Goal: Understand site structure: Grasp the organization and layout of the website

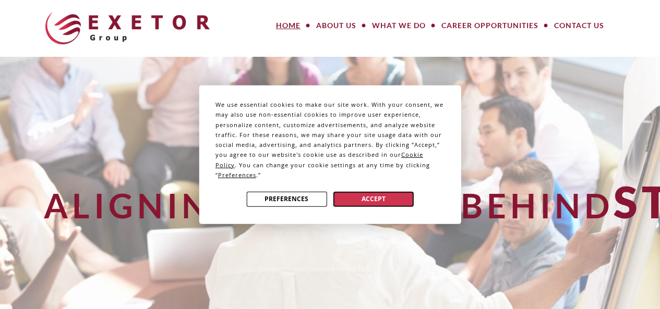
click at [378, 200] on button "Accept" at bounding box center [373, 199] width 80 height 15
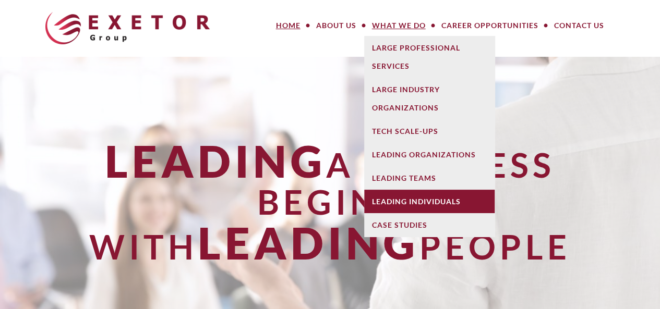
click at [461, 205] on link "Leading Individuals" at bounding box center [429, 201] width 130 height 23
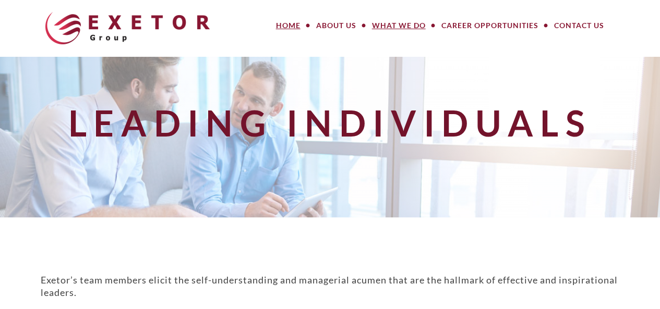
click at [280, 20] on link "Home" at bounding box center [288, 25] width 40 height 21
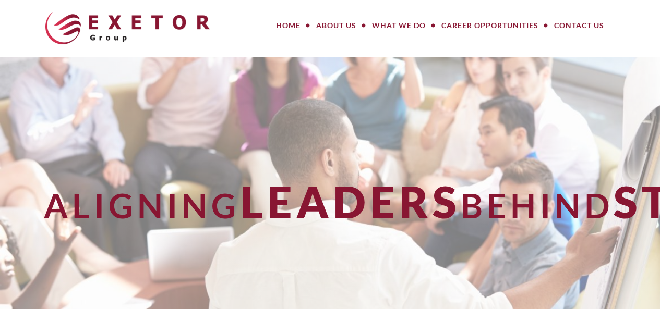
click at [337, 28] on link "About Us" at bounding box center [336, 25] width 56 height 21
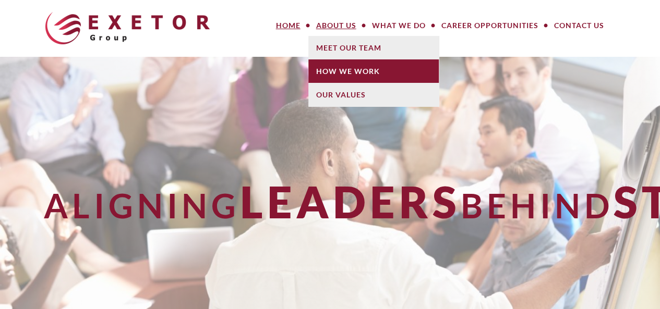
click at [353, 72] on link "How We Work" at bounding box center [373, 70] width 130 height 23
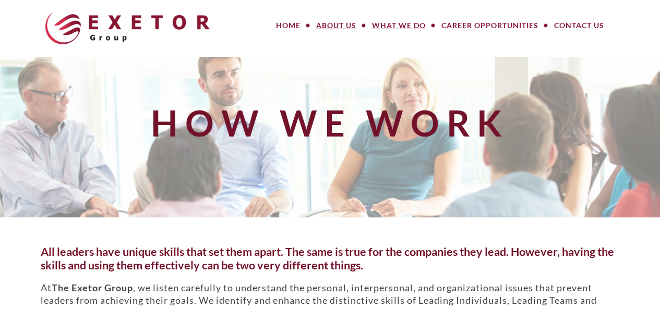
click at [400, 25] on link "What We Do" at bounding box center [398, 25] width 69 height 21
click at [325, 169] on div "How We Work" at bounding box center [330, 137] width 592 height 142
